Goal: Task Accomplishment & Management: Manage account settings

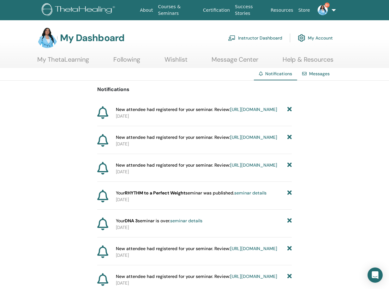
click at [132, 61] on link "Following" at bounding box center [126, 62] width 27 height 12
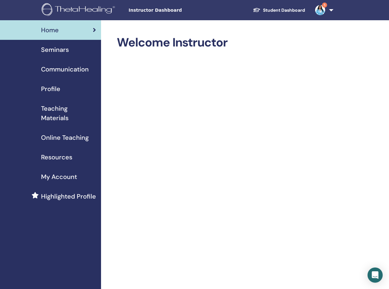
click at [57, 51] on span "Seminars" at bounding box center [55, 49] width 28 height 9
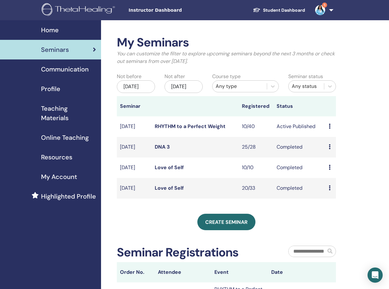
click at [329, 129] on icon at bounding box center [330, 126] width 2 height 5
click at [328, 156] on link "Attendees" at bounding box center [334, 156] width 24 height 7
